Goal: Task Accomplishment & Management: Manage account settings

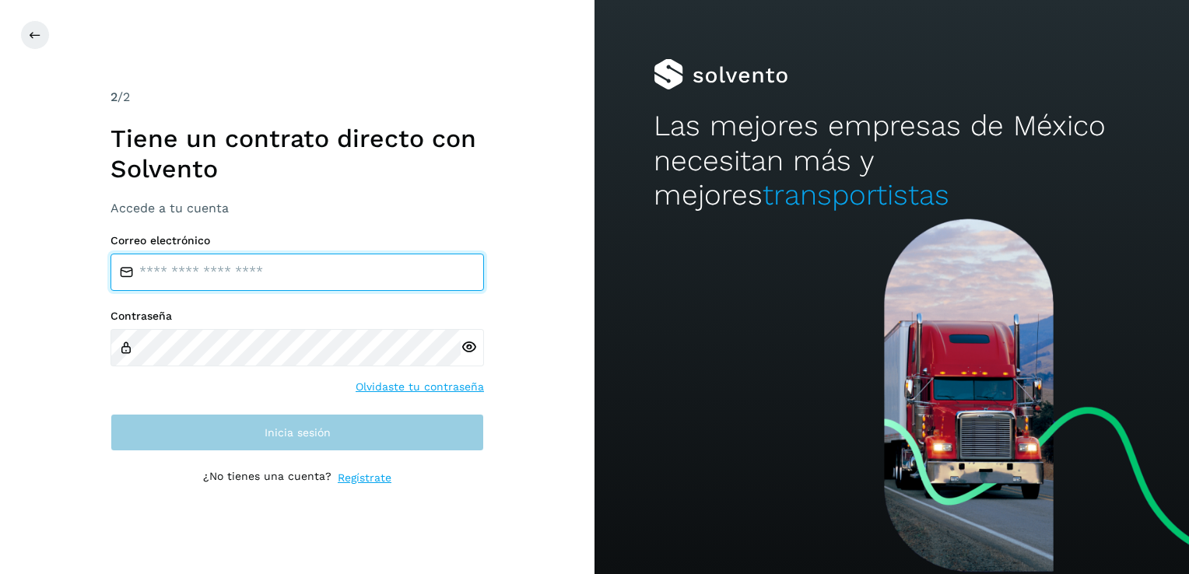
type input "**********"
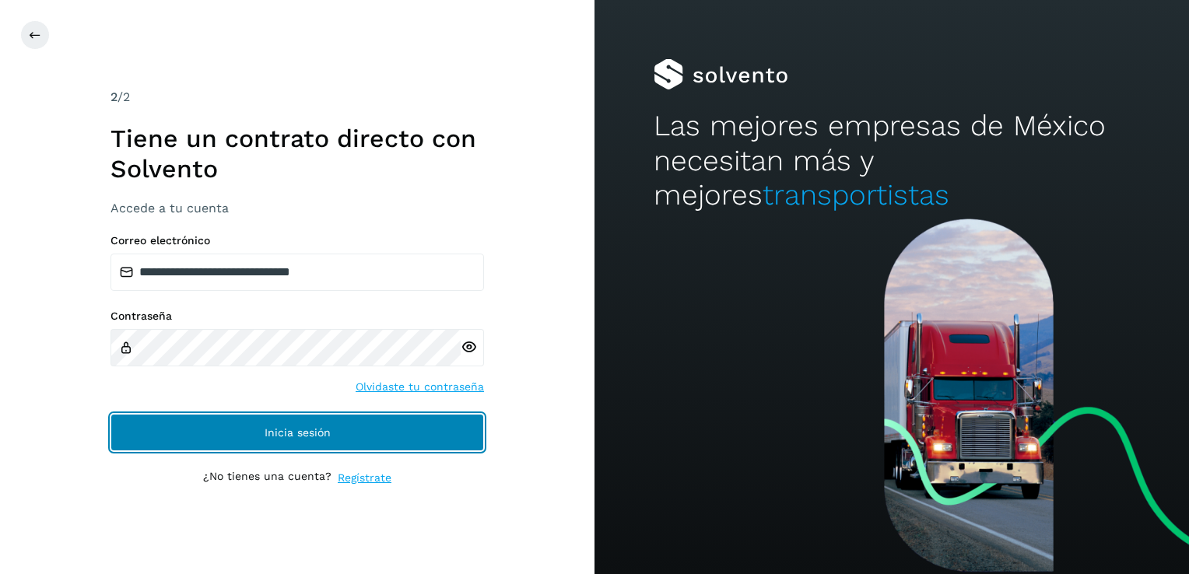
click at [329, 445] on button "Inicia sesión" at bounding box center [298, 432] width 374 height 37
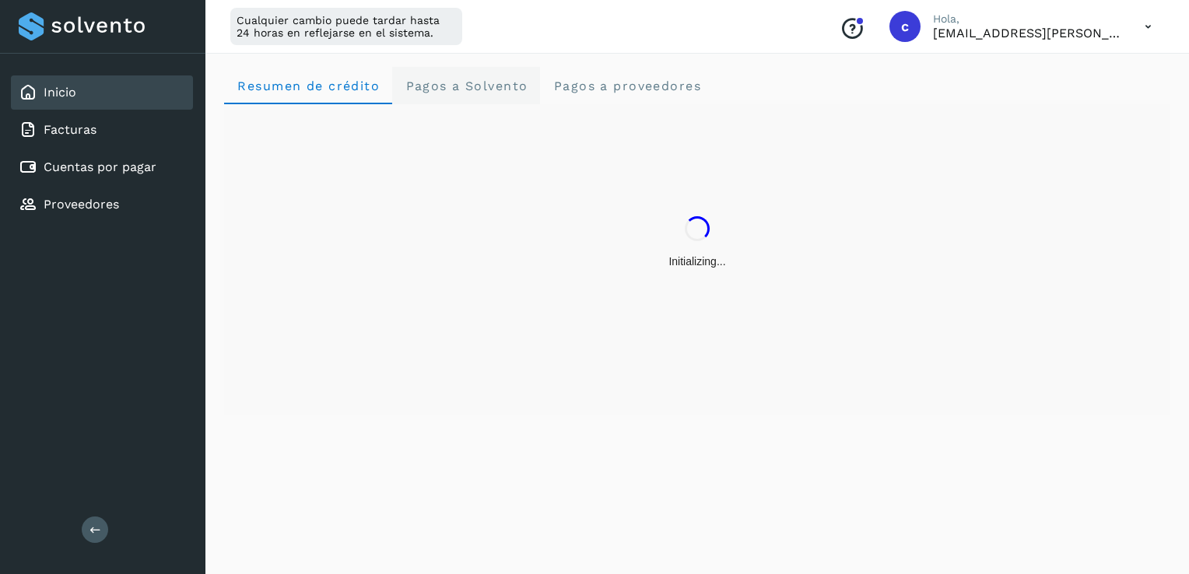
click at [469, 81] on span "Pagos a Solvento" at bounding box center [466, 86] width 123 height 15
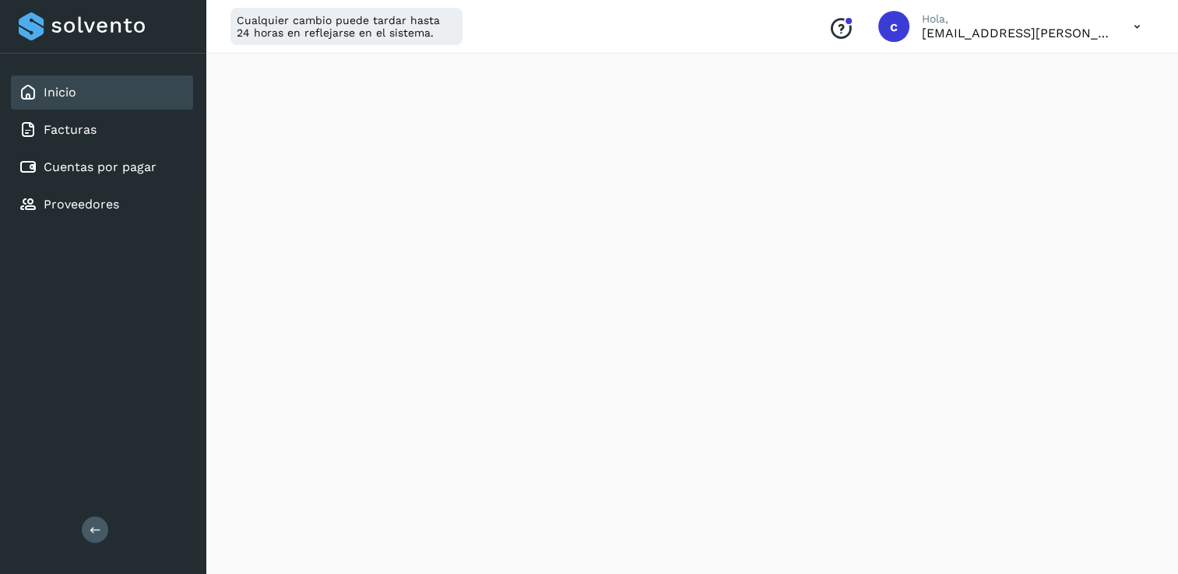
scroll to position [231, 0]
